Goal: Task Accomplishment & Management: Manage account settings

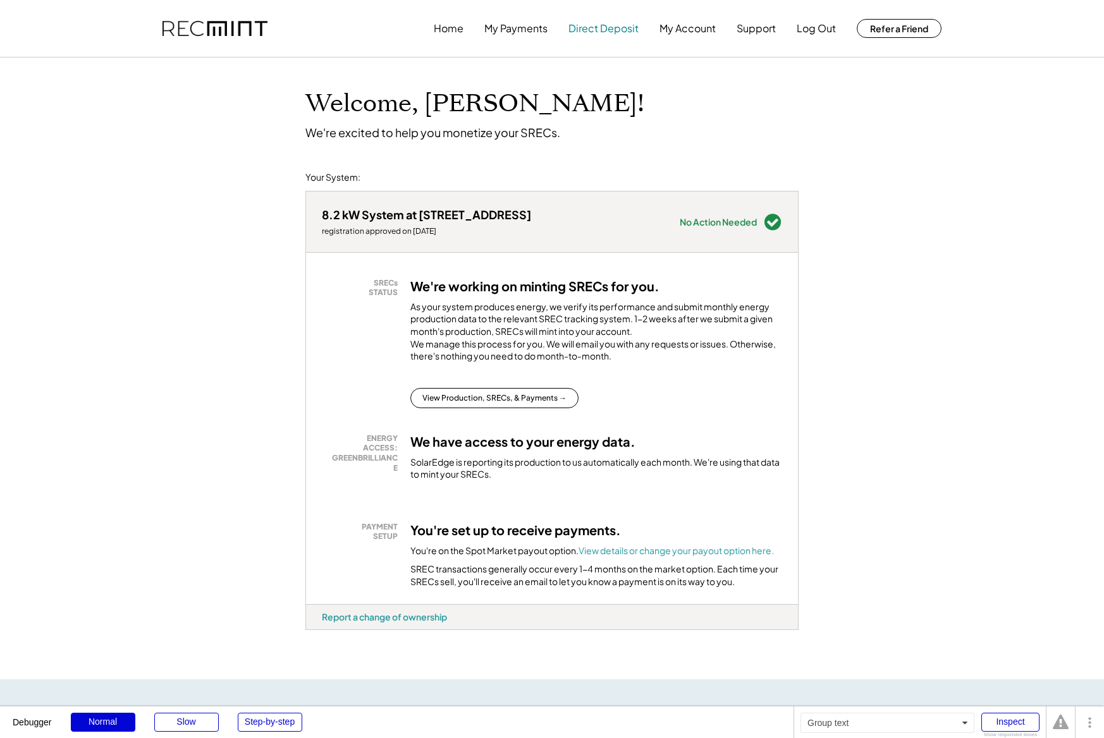
click at [595, 28] on button "Direct Deposit" at bounding box center [603, 28] width 70 height 25
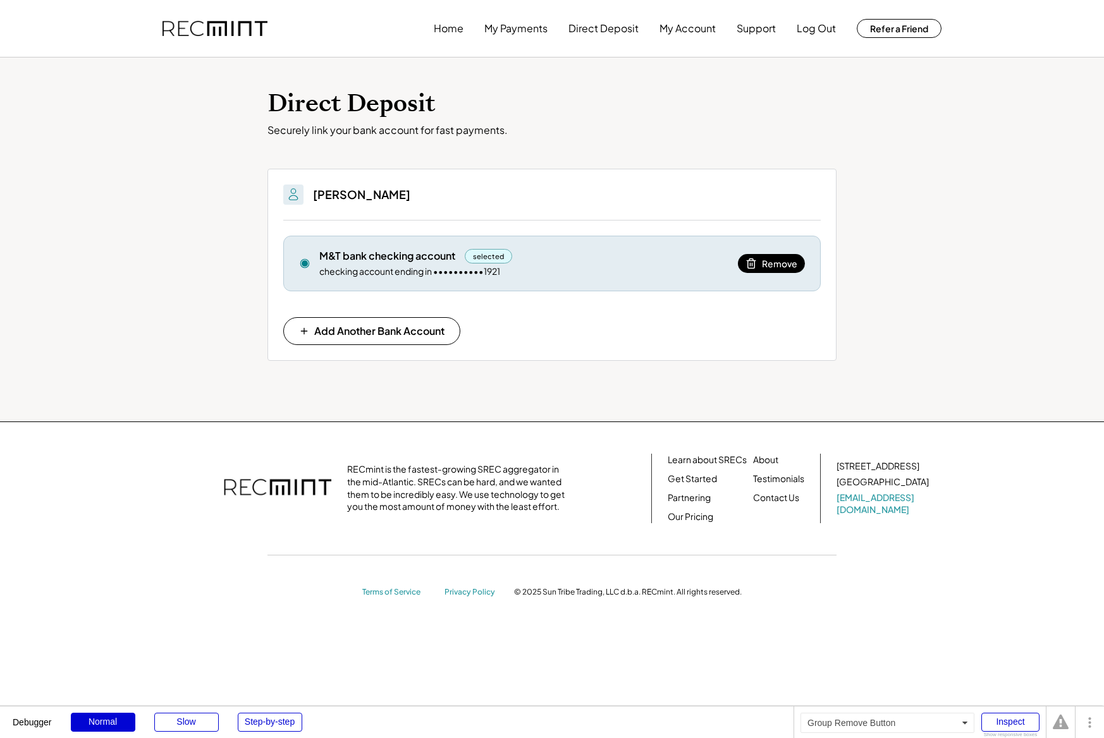
click at [778, 261] on span "Remove" at bounding box center [779, 263] width 35 height 9
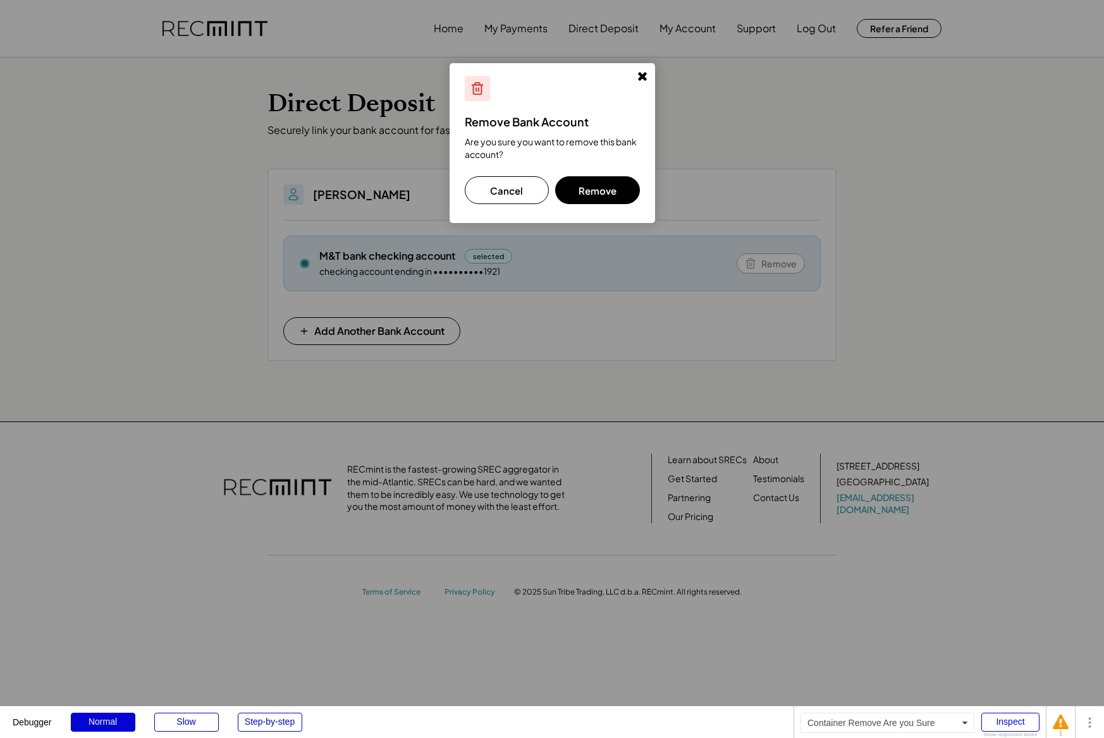
click at [614, 185] on button "Remove" at bounding box center [597, 190] width 85 height 28
